Goal: Task Accomplishment & Management: Complete application form

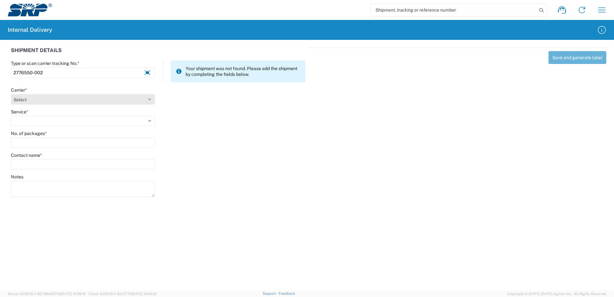
type input "2776550-002"
click at [149, 101] on select "Select Amazon Logistics ATI Trucking BC Dimerco Logistics Empire Southwest FedE…" at bounding box center [83, 99] width 144 height 10
select select "18714"
click at [11, 94] on select "Select Amazon Logistics ATI Trucking BC Dimerco Logistics Empire Southwest FedE…" at bounding box center [83, 99] width 144 height 10
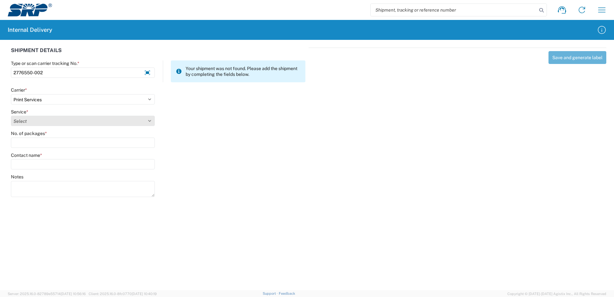
click at [149, 120] on select "Select Ground Inter-office" at bounding box center [83, 121] width 144 height 10
select select "35764"
click at [11, 116] on select "Select Ground Inter-office" at bounding box center [83, 121] width 144 height 10
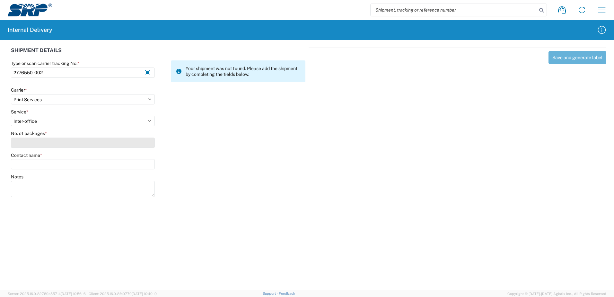
click at [144, 146] on input "No. of packages *" at bounding box center [83, 143] width 144 height 10
type input "1"
click at [142, 164] on input "Contact name *" at bounding box center [83, 164] width 144 height 10
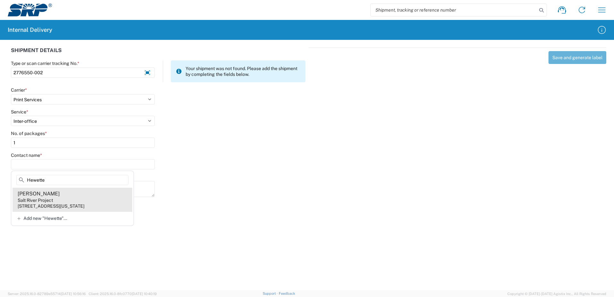
type input "Hewette"
click at [52, 198] on div "Salt River Project" at bounding box center [35, 200] width 35 height 6
type input "[PERSON_NAME]"
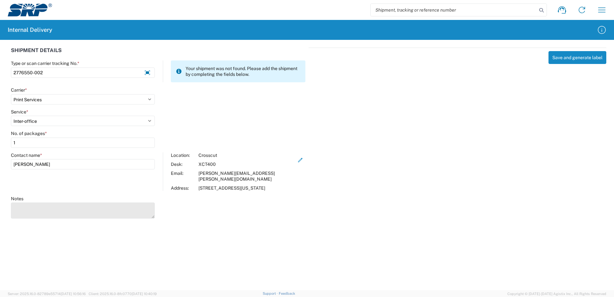
click at [28, 208] on textarea "Notes" at bounding box center [83, 210] width 144 height 16
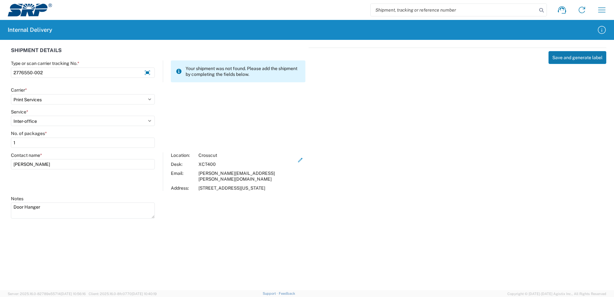
type textarea "Door Hanger"
click at [579, 59] on button "Save and generate label" at bounding box center [578, 57] width 58 height 13
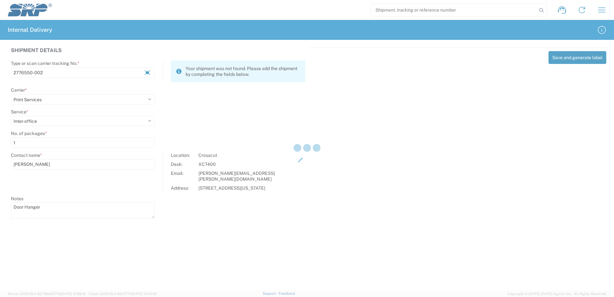
select select
